Goal: Browse casually: Explore the website without a specific task or goal

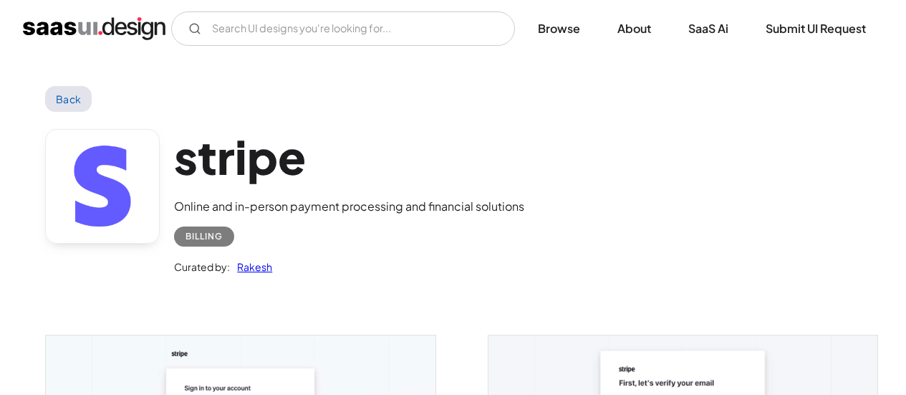
scroll to position [477, 0]
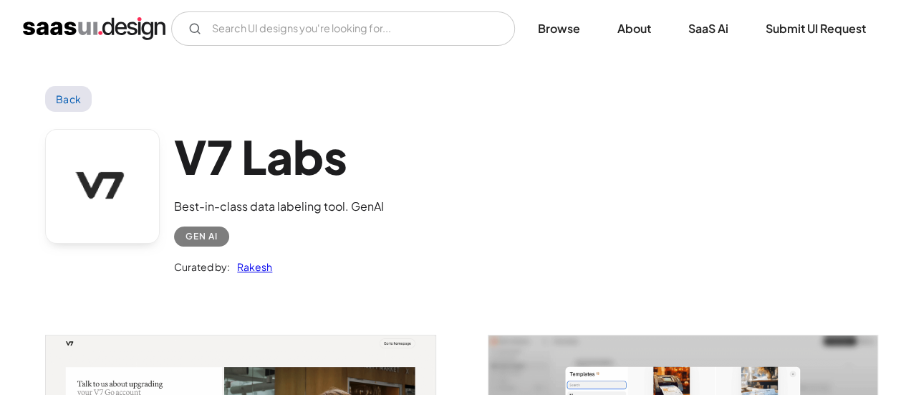
click at [344, 171] on h1 "V7 Labs" at bounding box center [279, 156] width 210 height 55
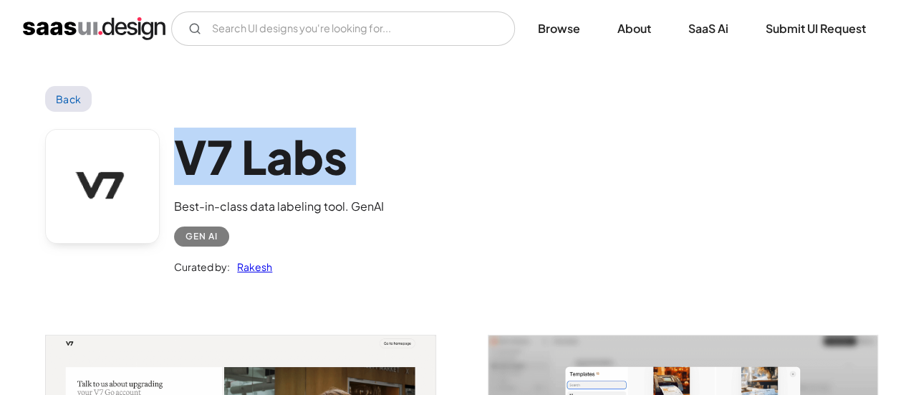
click at [344, 171] on h1 "V7 Labs" at bounding box center [279, 156] width 210 height 55
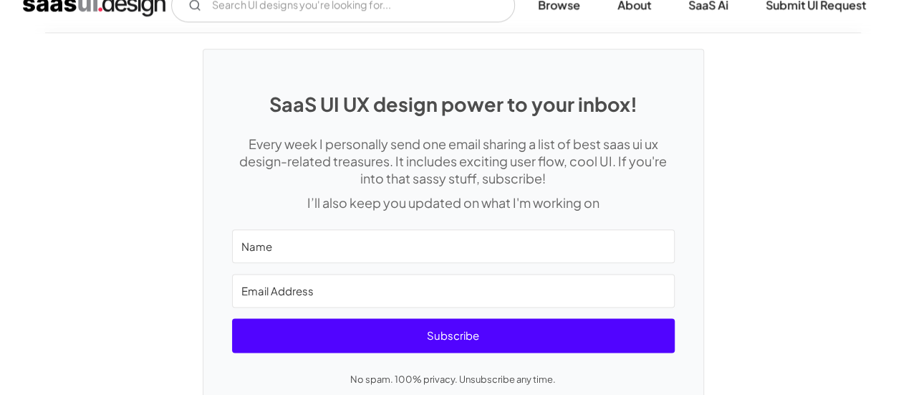
scroll to position [3465, 0]
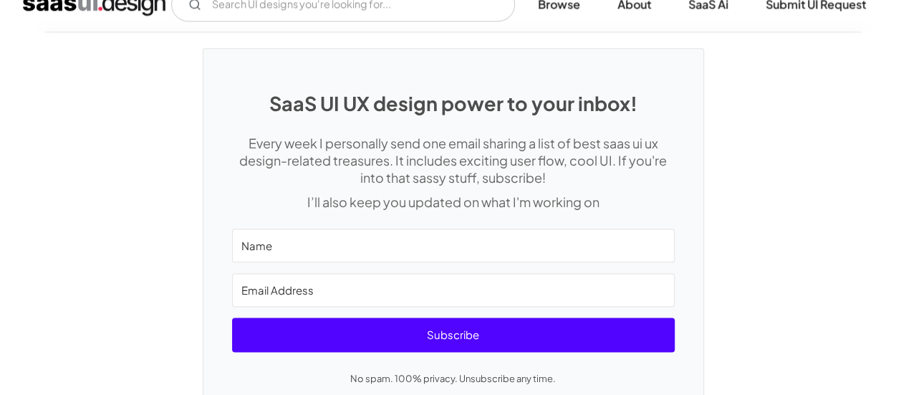
click at [479, 166] on p "Every week I personally send one email sharing a list of best saas ui ux design…" at bounding box center [453, 161] width 443 height 52
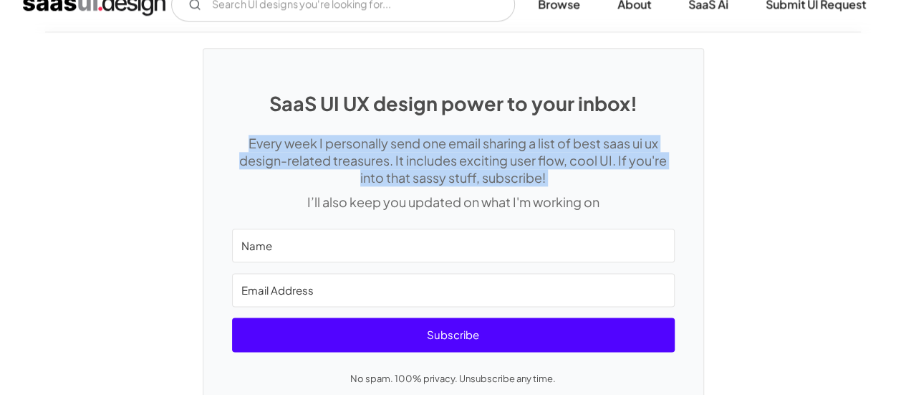
click at [479, 166] on p "Every week I personally send one email sharing a list of best saas ui ux design…" at bounding box center [453, 161] width 443 height 52
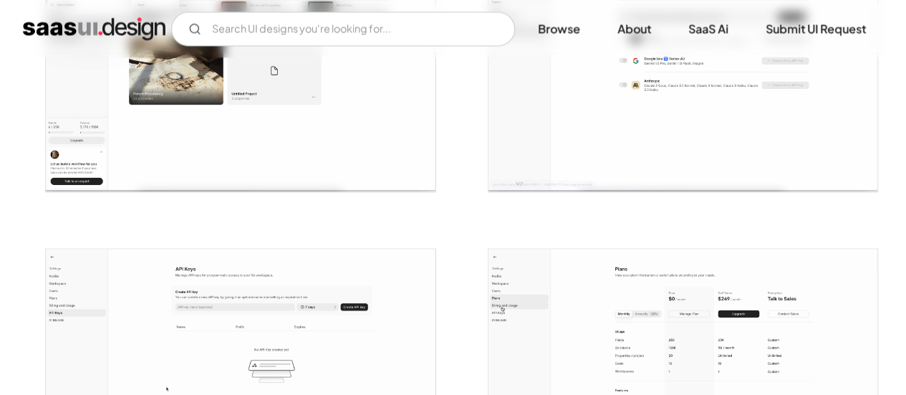
scroll to position [1205, 0]
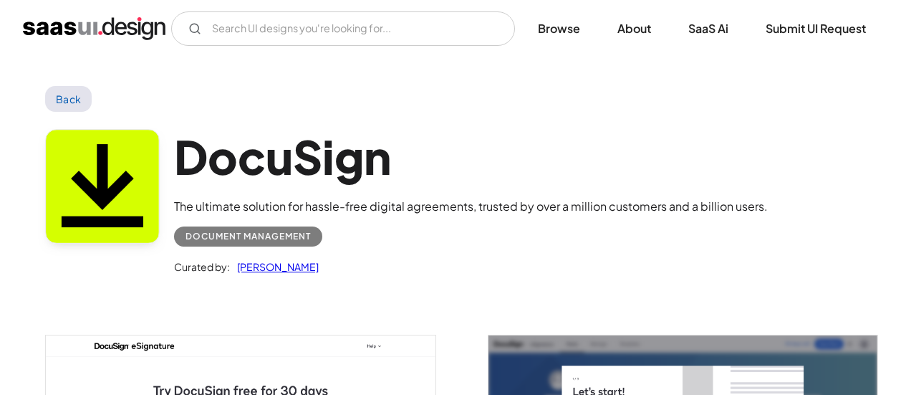
scroll to position [477, 0]
